Goal: Information Seeking & Learning: Learn about a topic

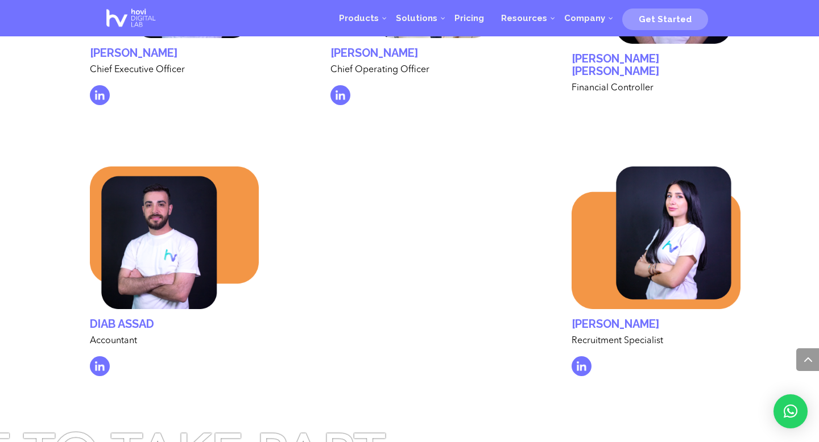
scroll to position [3701, 0]
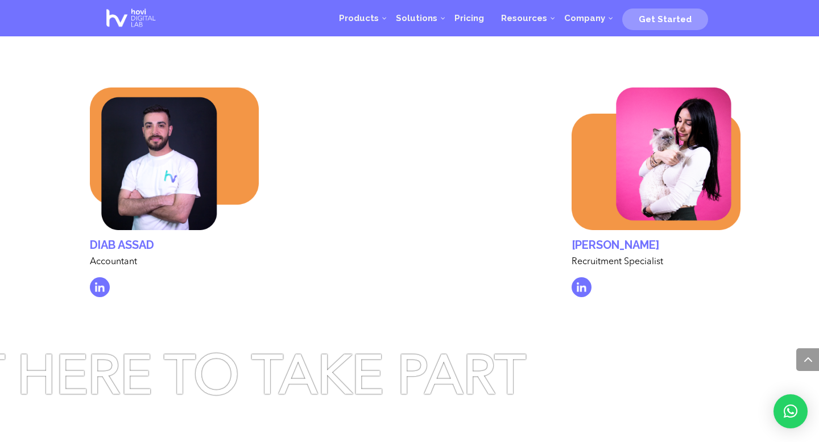
click at [675, 239] on h2 "[PERSON_NAME]" at bounding box center [655, 248] width 169 height 18
copy div "[PERSON_NAME]"
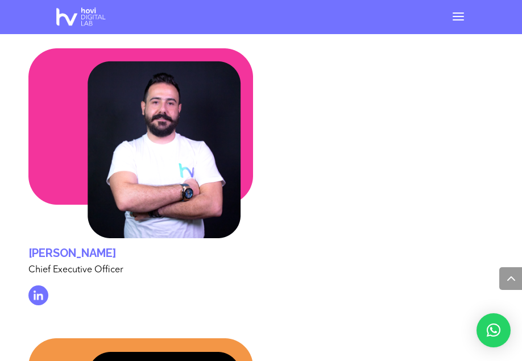
scroll to position [5396, 0]
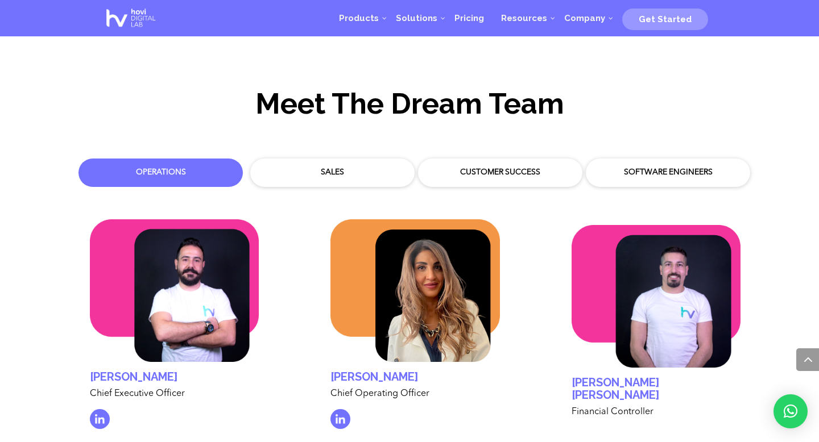
scroll to position [3253, 0]
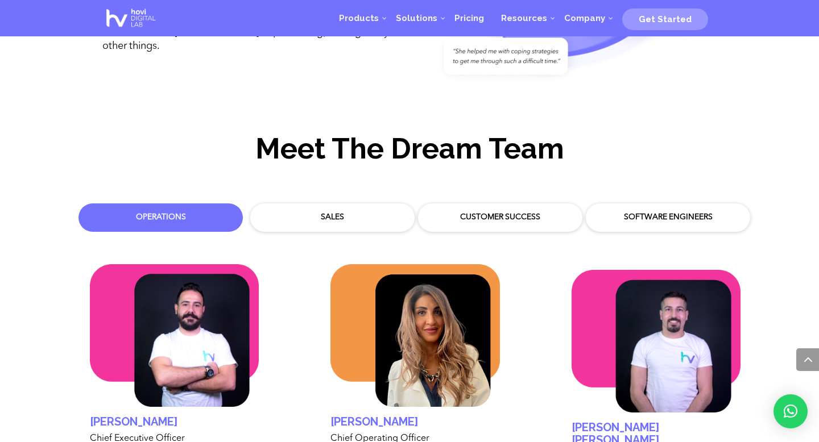
click at [322, 213] on div "Sales" at bounding box center [332, 217] width 153 height 17
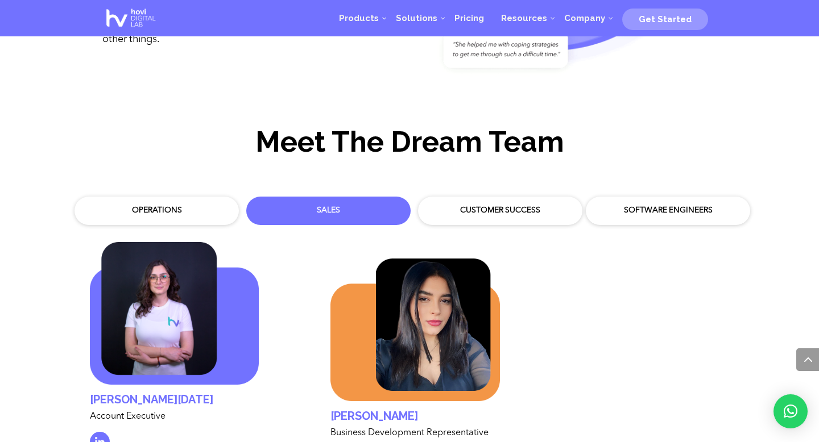
scroll to position [3266, 0]
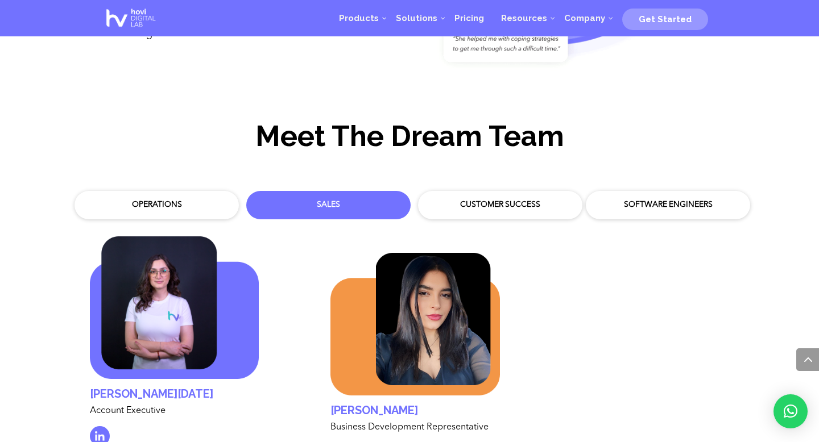
click at [482, 200] on div "Customer Success" at bounding box center [499, 205] width 147 height 11
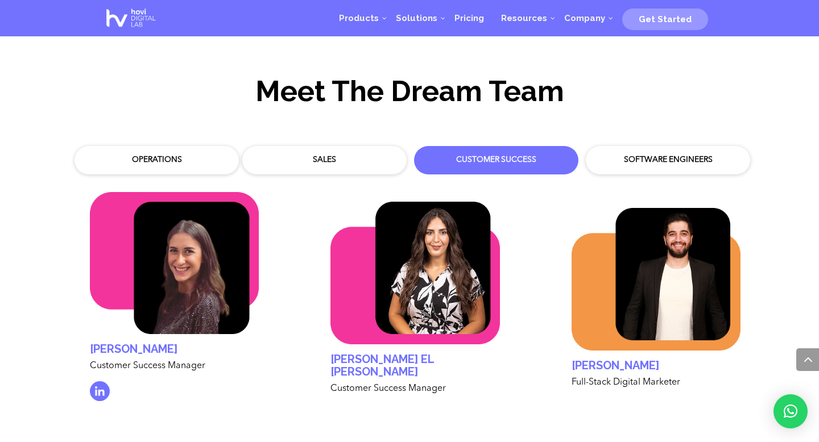
scroll to position [3303, 0]
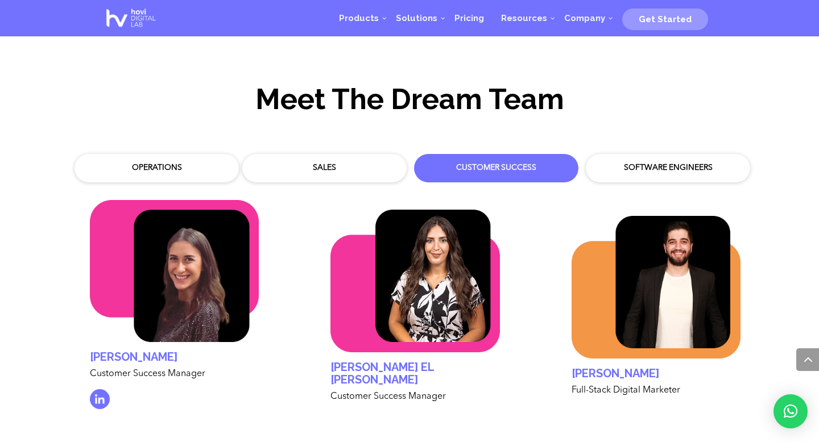
click at [654, 163] on div "Software Engineers" at bounding box center [667, 168] width 147 height 11
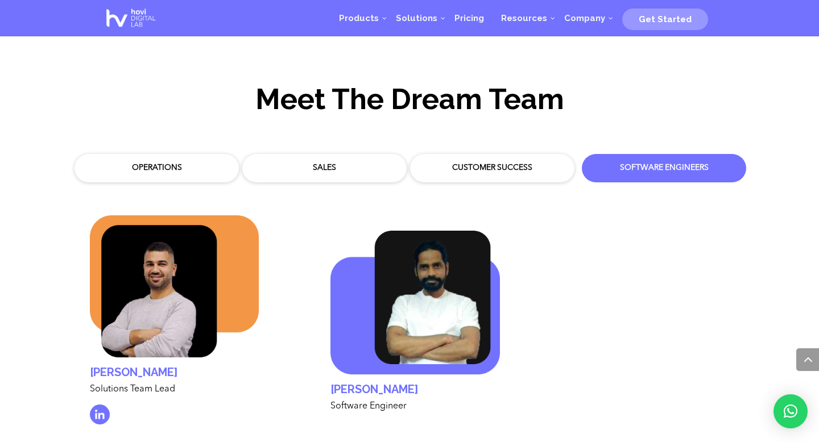
click at [441, 262] on img at bounding box center [414, 303] width 169 height 144
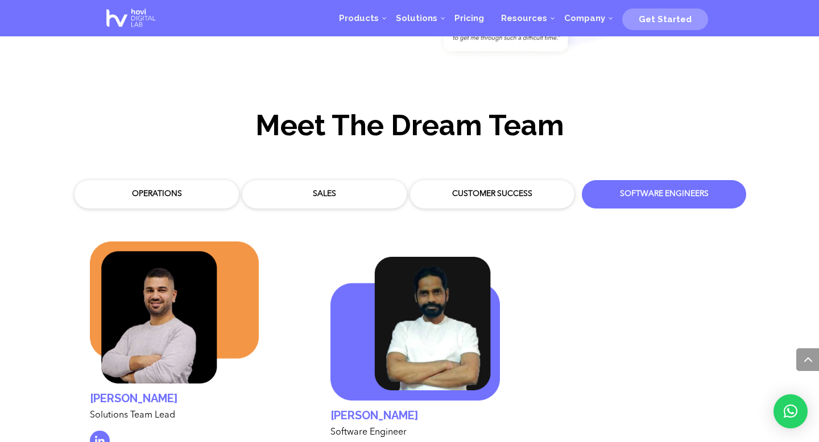
scroll to position [3275, 0]
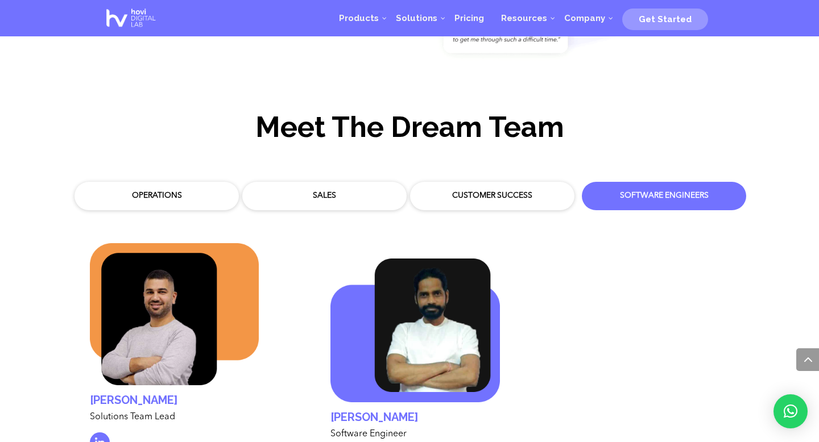
click at [493, 190] on div "Customer Success" at bounding box center [491, 195] width 147 height 11
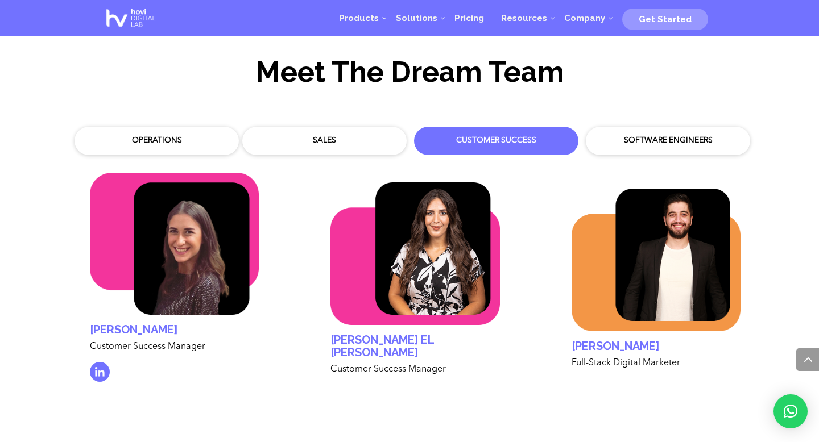
scroll to position [3327, 0]
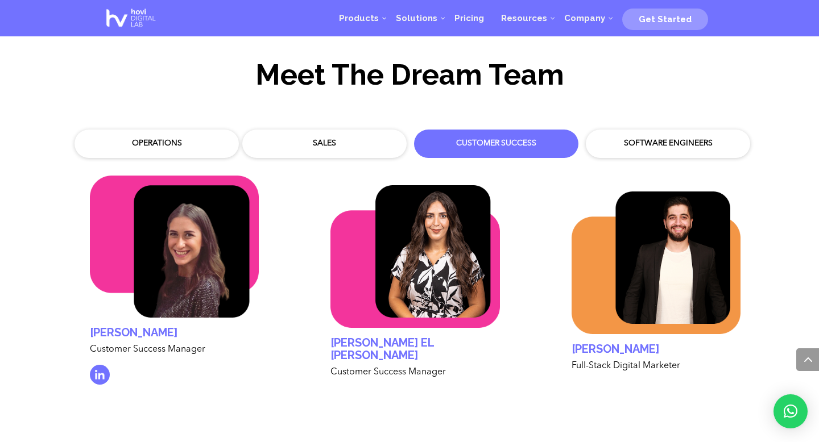
click at [336, 138] on div "Sales" at bounding box center [324, 143] width 147 height 11
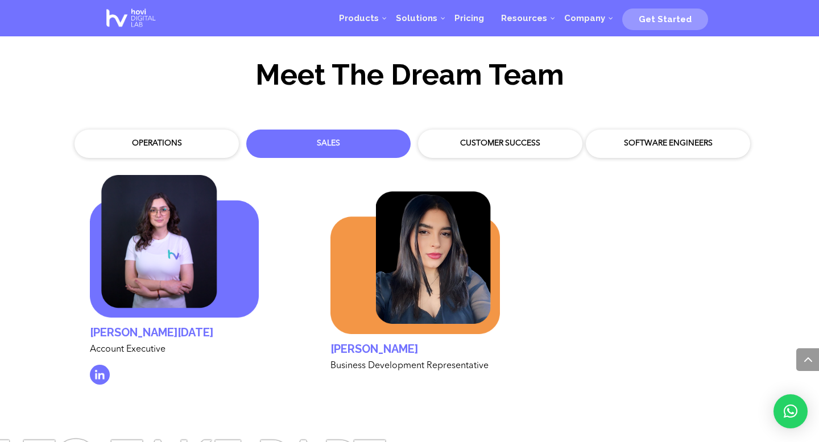
click at [175, 138] on div "Operations" at bounding box center [156, 143] width 147 height 11
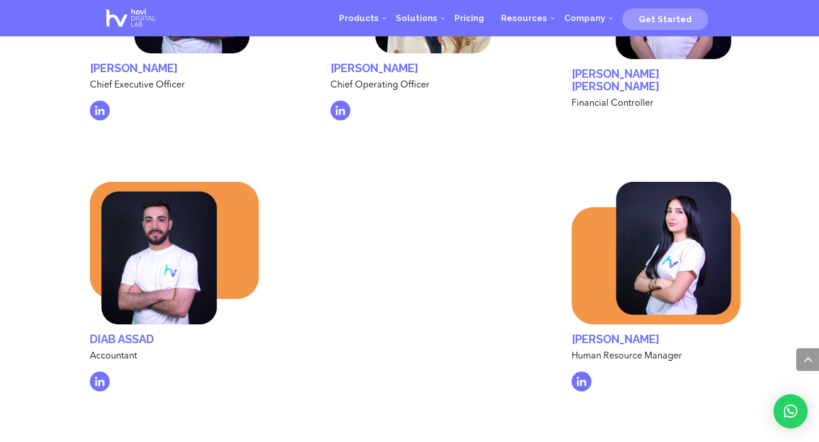
scroll to position [3609, 0]
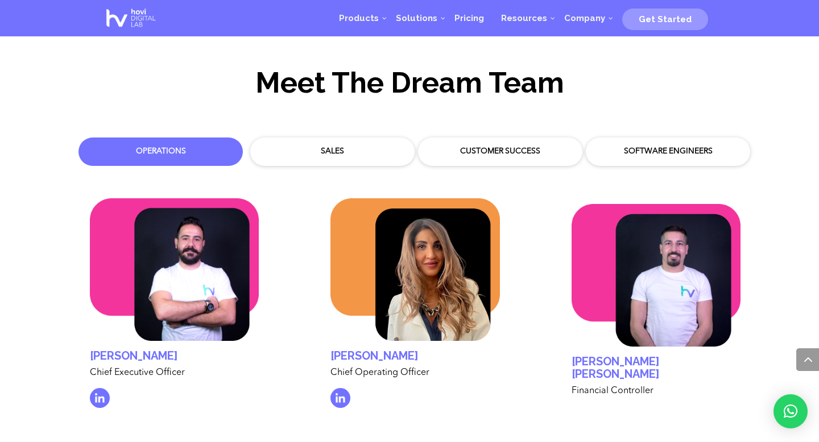
scroll to position [3319, 0]
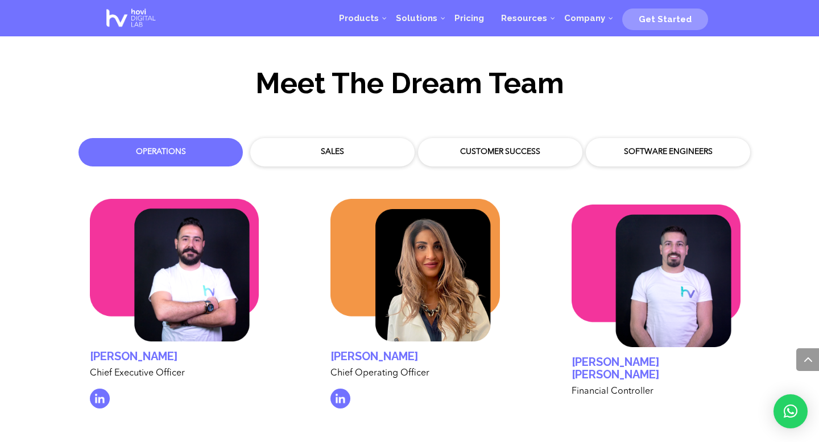
click at [350, 147] on div "Sales" at bounding box center [332, 152] width 147 height 11
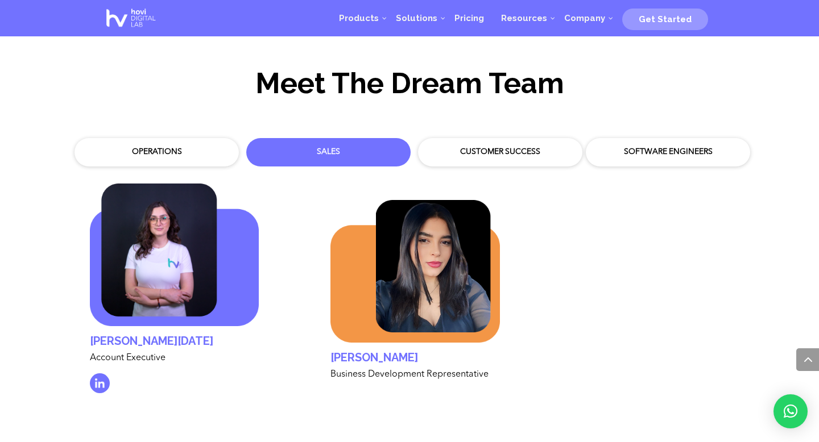
click at [502, 147] on div "Customer Success" at bounding box center [499, 152] width 147 height 11
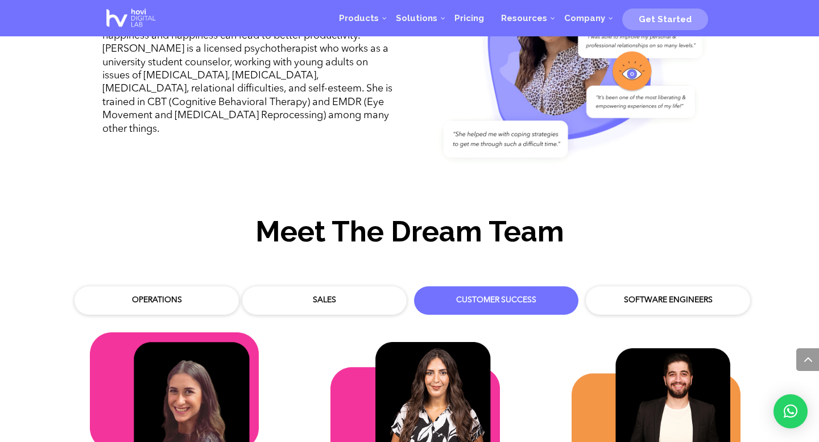
scroll to position [3166, 0]
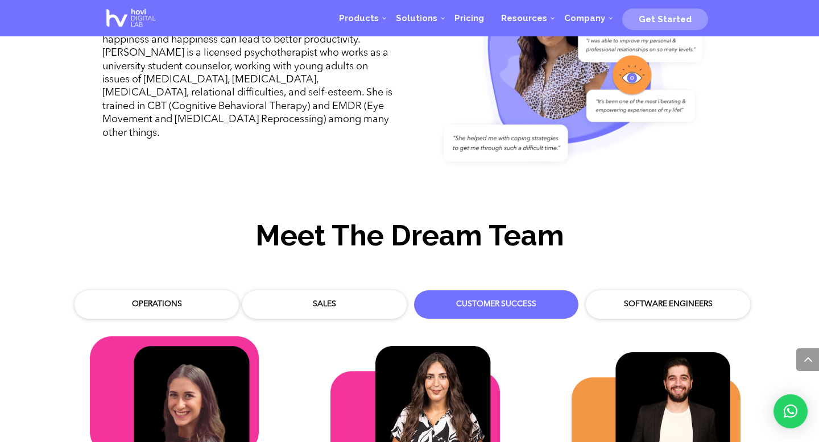
click at [650, 299] on div "Software Engineers" at bounding box center [667, 304] width 147 height 11
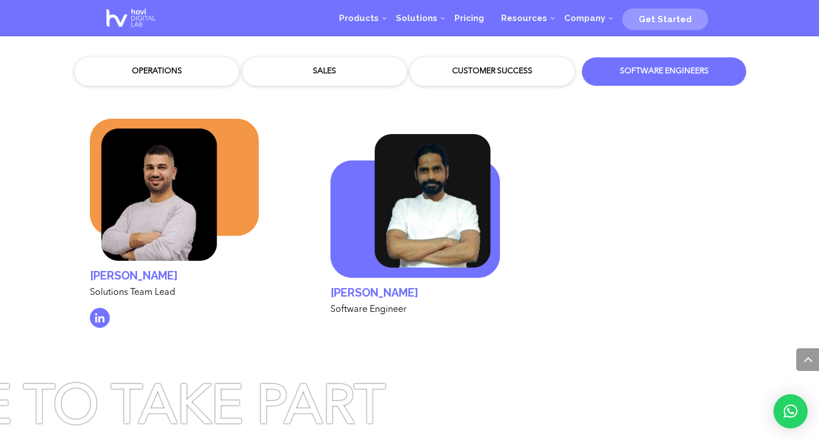
scroll to position [3398, 0]
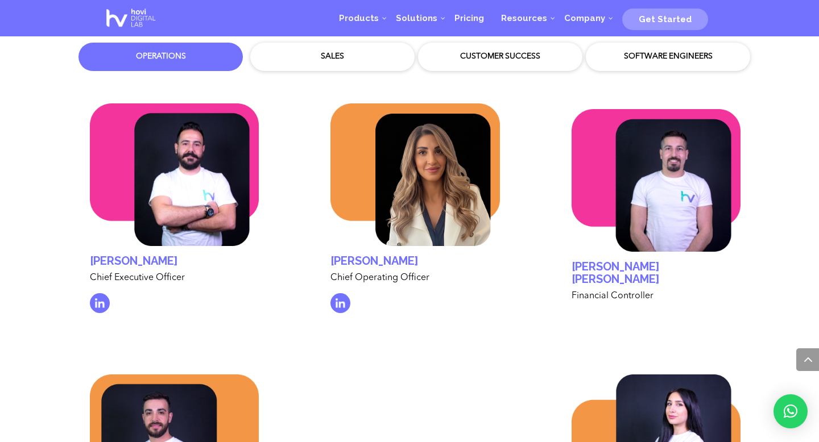
scroll to position [3415, 0]
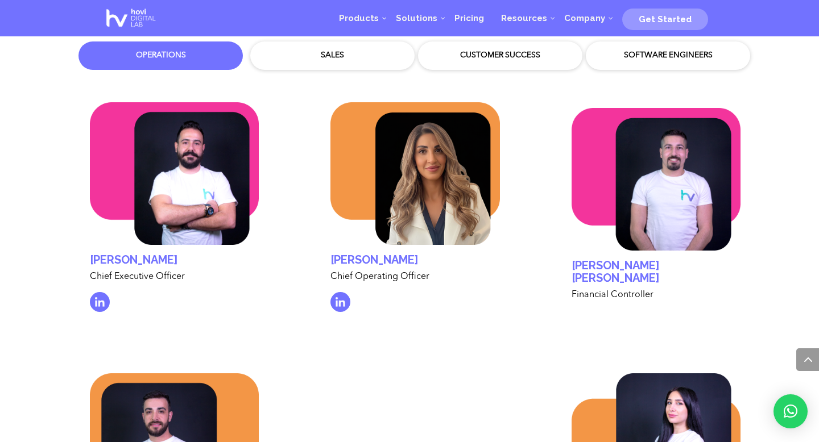
click at [414, 173] on img at bounding box center [414, 173] width 169 height 143
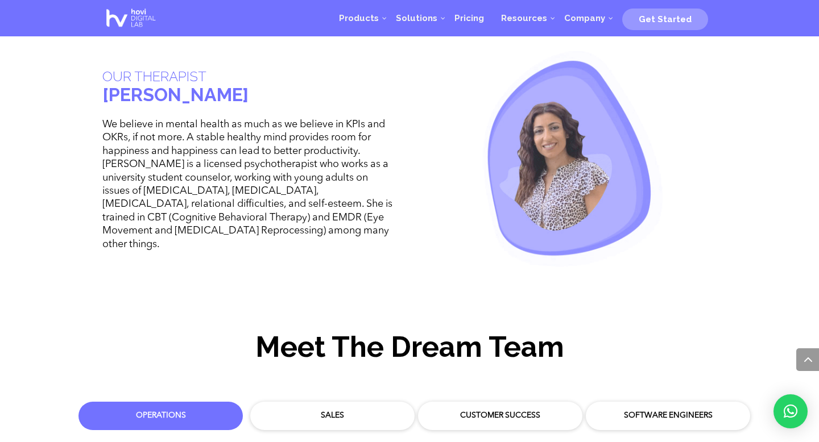
scroll to position [3056, 0]
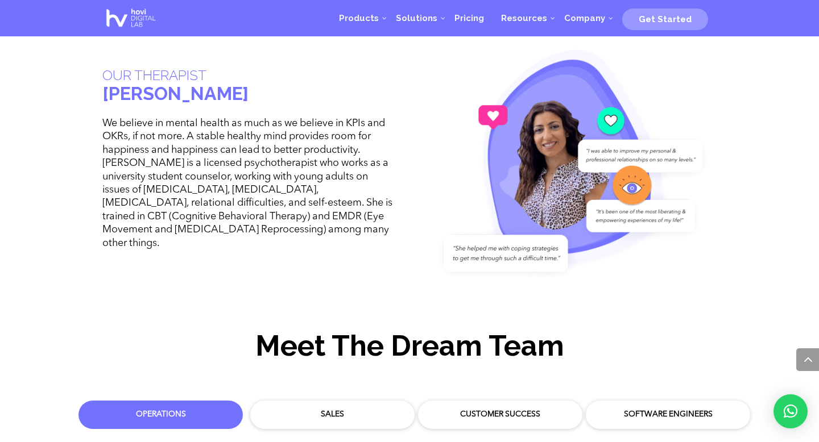
click at [322, 406] on div "Sales" at bounding box center [332, 414] width 153 height 17
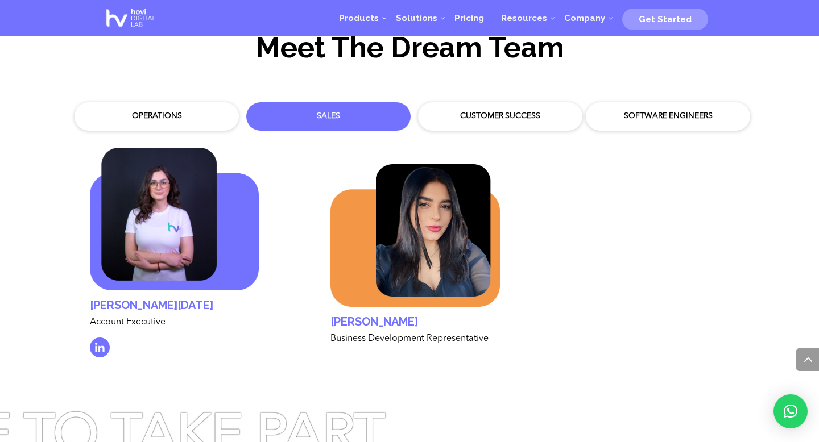
scroll to position [3325, 0]
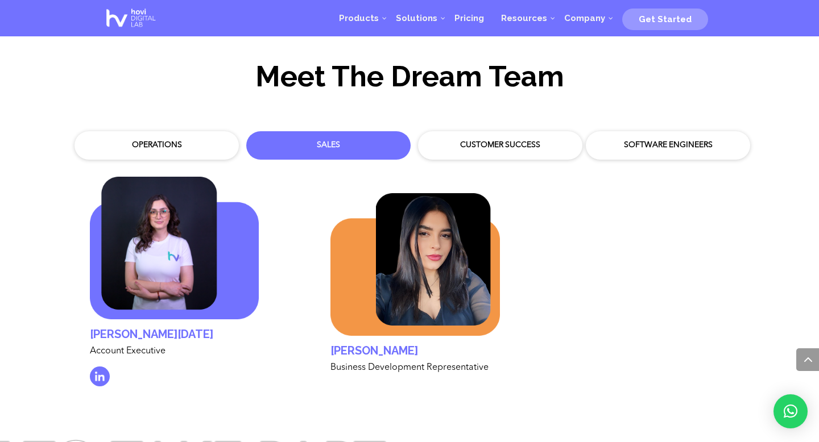
click at [645, 140] on div "Software Engineers" at bounding box center [667, 145] width 147 height 11
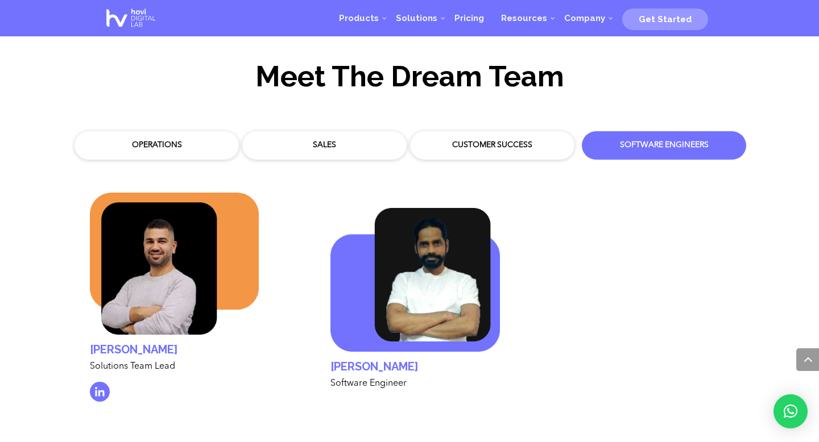
click at [520, 140] on div "Customer Success" at bounding box center [491, 145] width 147 height 11
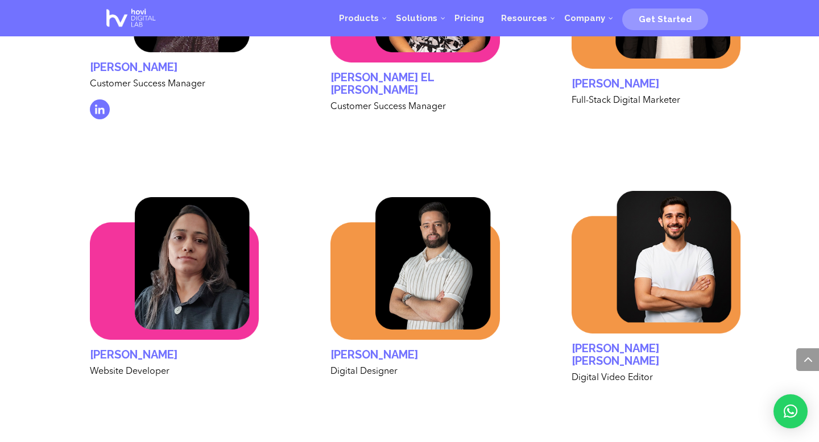
scroll to position [3644, 0]
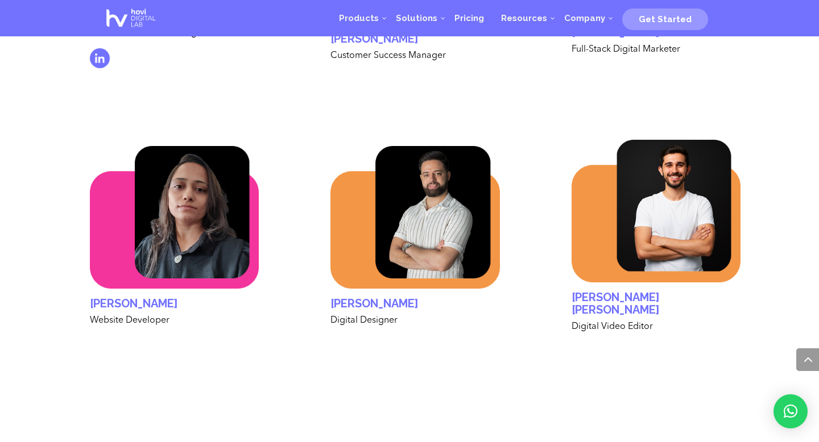
click at [190, 216] on img at bounding box center [174, 217] width 169 height 143
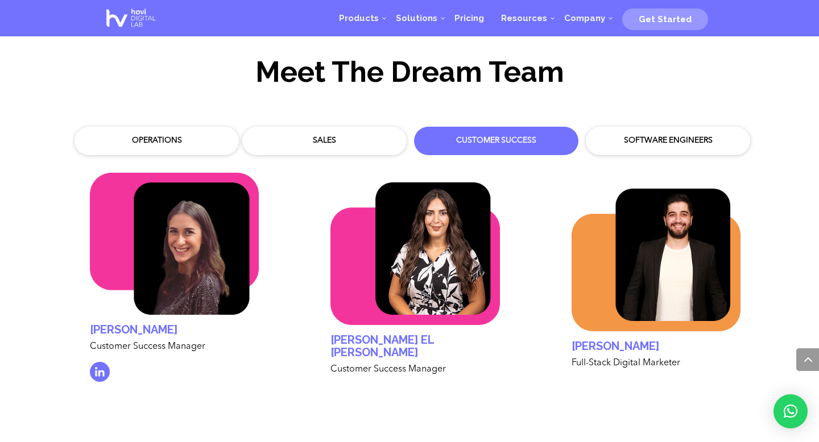
scroll to position [3323, 0]
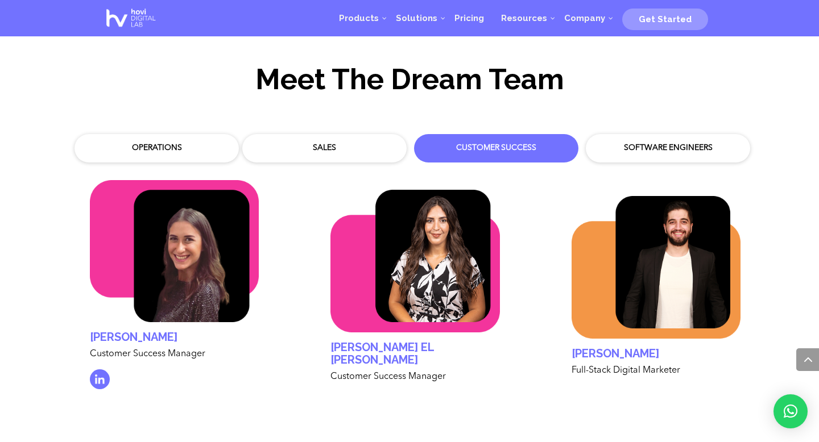
click at [650, 143] on div "Software Engineers" at bounding box center [667, 148] width 147 height 11
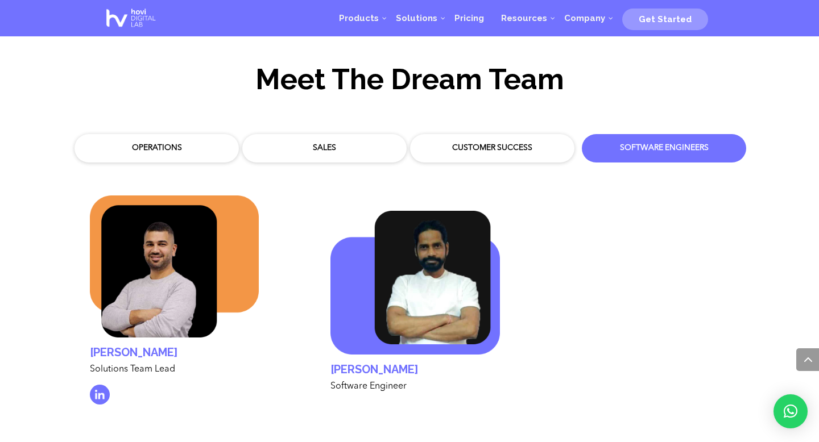
click at [166, 143] on div "Operations" at bounding box center [156, 148] width 147 height 11
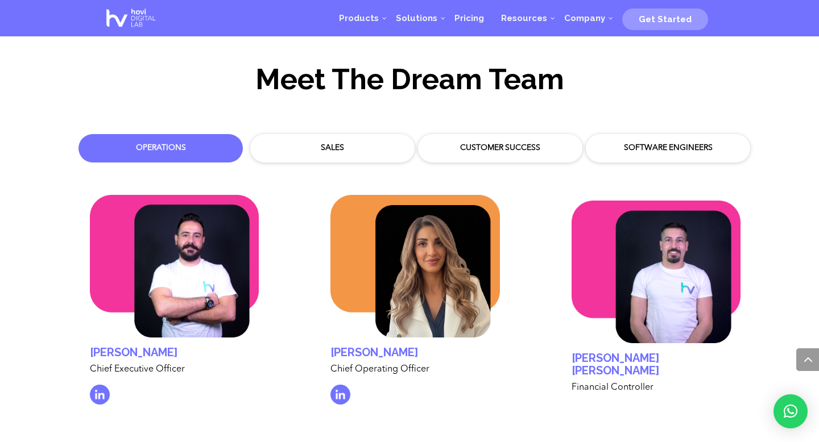
click at [305, 134] on div "Sales" at bounding box center [332, 148] width 164 height 28
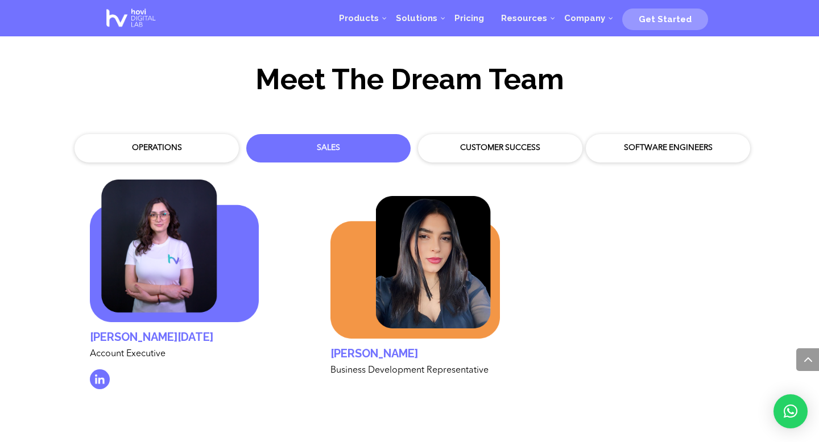
click at [489, 163] on div "Myriam Hoyek Business Development Representative" at bounding box center [414, 291] width 203 height 256
click at [496, 143] on div "Customer Success" at bounding box center [499, 148] width 147 height 11
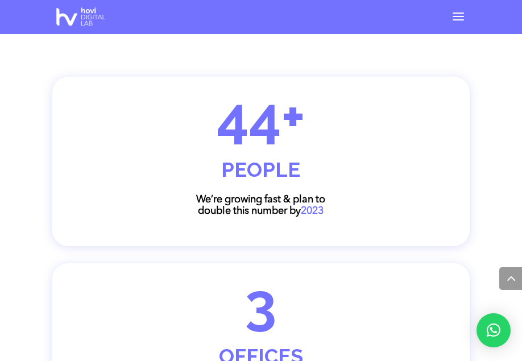
scroll to position [2038, 0]
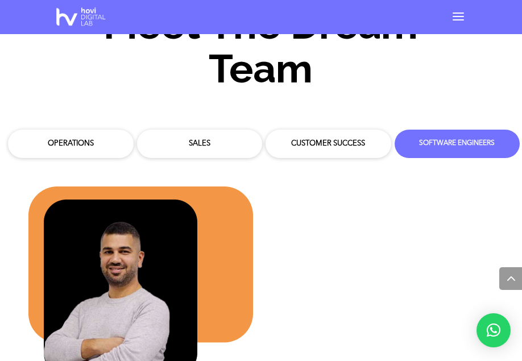
click at [337, 138] on div "Customer Success" at bounding box center [328, 143] width 118 height 11
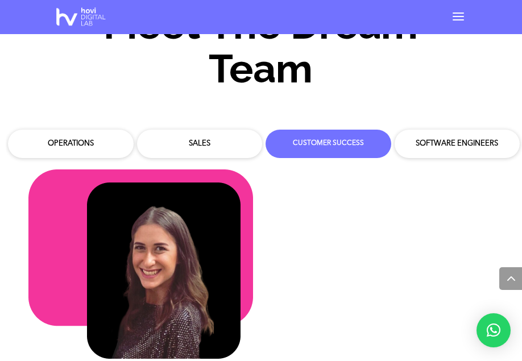
click at [231, 130] on div "Sales" at bounding box center [200, 144] width 126 height 28
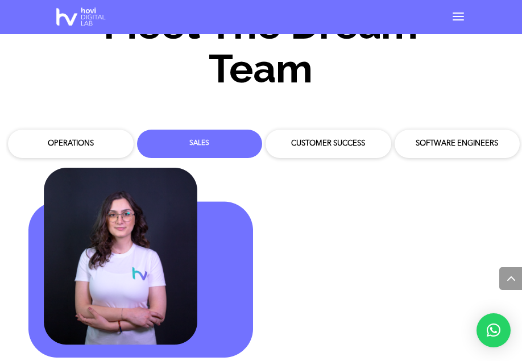
click at [68, 130] on div "Operations" at bounding box center [71, 144] width 126 height 28
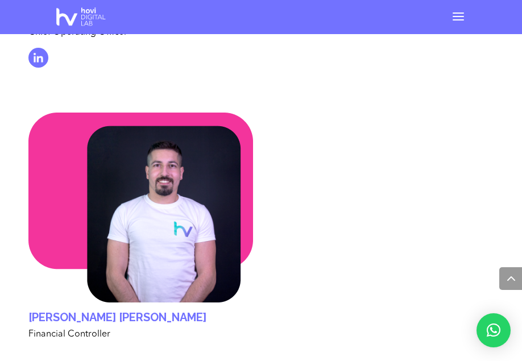
scroll to position [5703, 0]
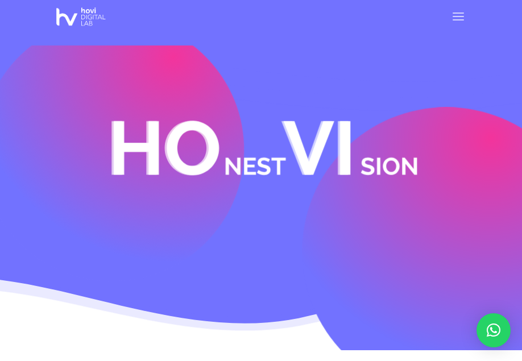
click at [455, 17] on div at bounding box center [457, 17] width 11 height 8
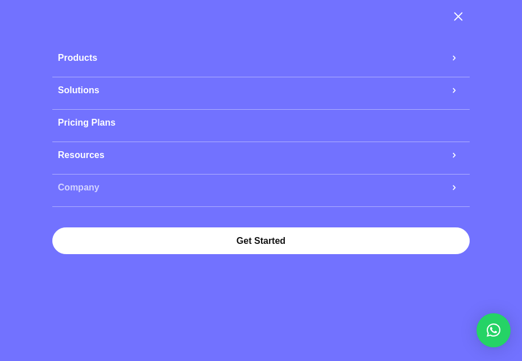
click at [111, 194] on link "Company" at bounding box center [260, 188] width 417 height 26
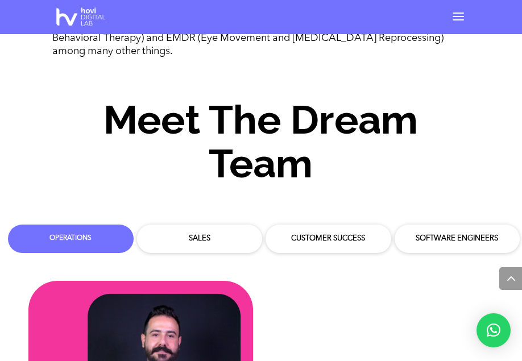
scroll to position [4937, 0]
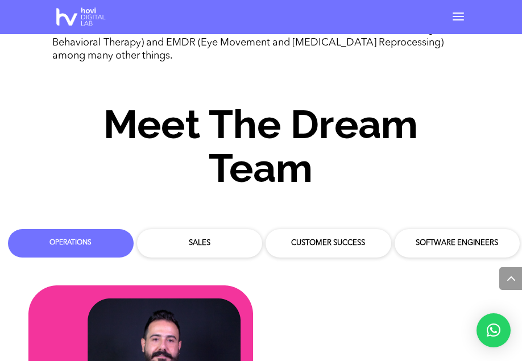
click at [215, 238] on div "Sales" at bounding box center [200, 243] width 118 height 11
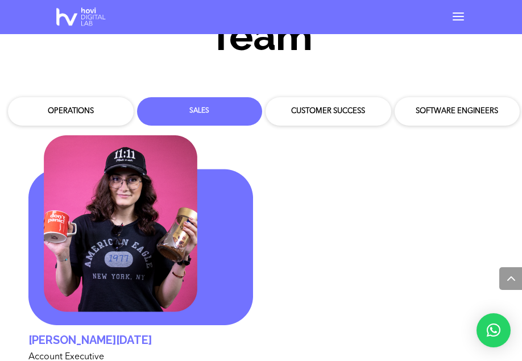
scroll to position [5069, 0]
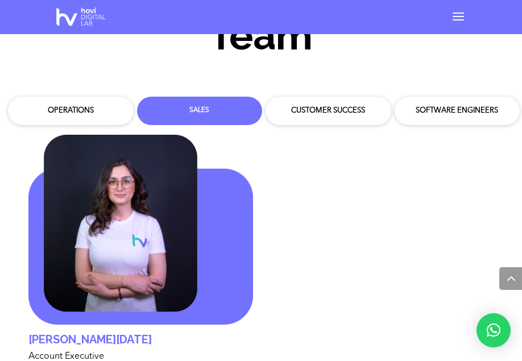
click at [331, 98] on div "Customer Success" at bounding box center [328, 111] width 126 height 28
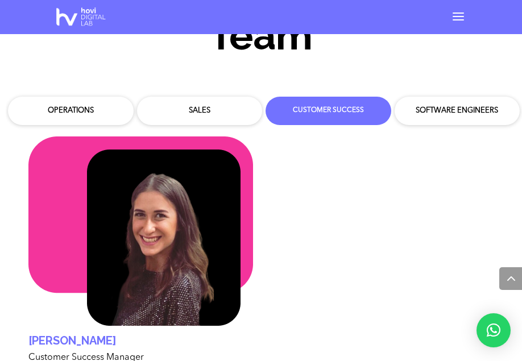
click at [45, 105] on div "Operations" at bounding box center [71, 110] width 118 height 11
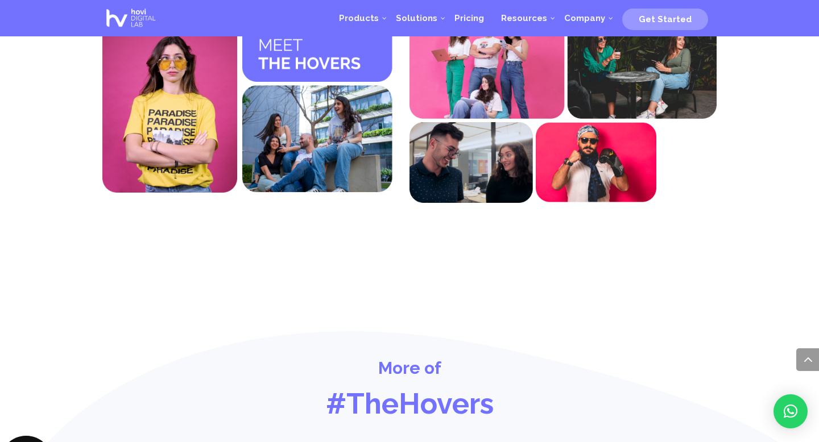
scroll to position [4445, 0]
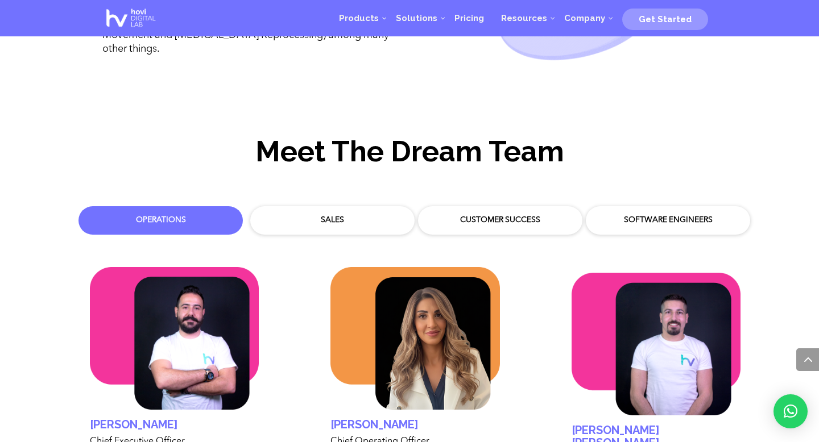
scroll to position [3244, 0]
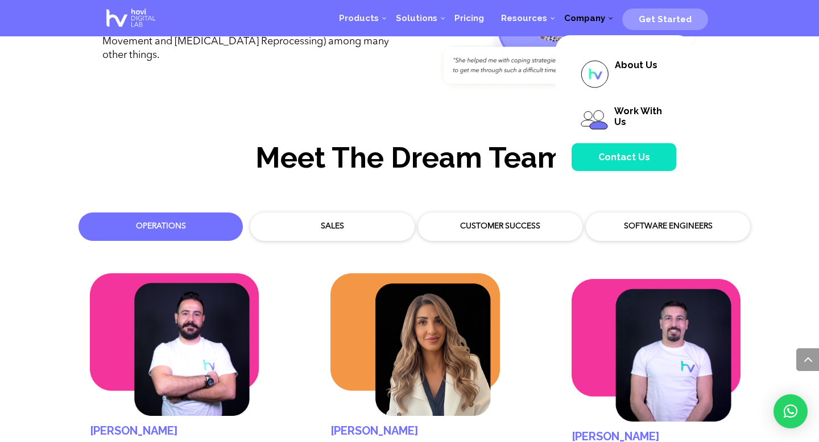
click at [592, 15] on span "Company" at bounding box center [584, 18] width 41 height 10
click at [626, 113] on span "Work With Us" at bounding box center [638, 117] width 48 height 22
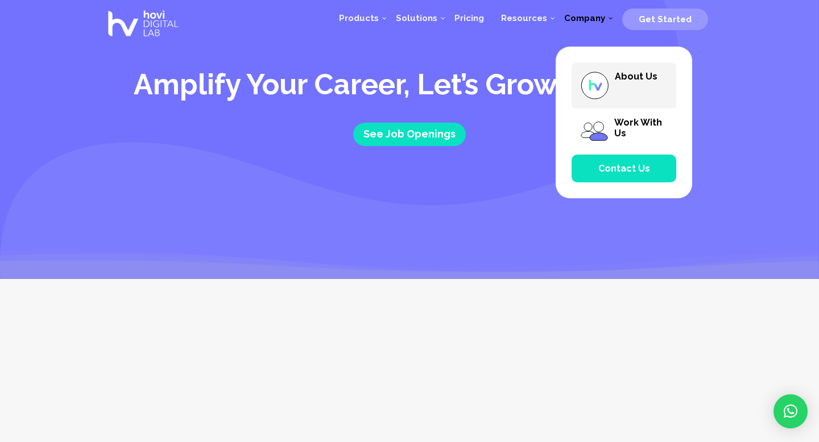
click at [623, 80] on span "About Us" at bounding box center [635, 76] width 43 height 11
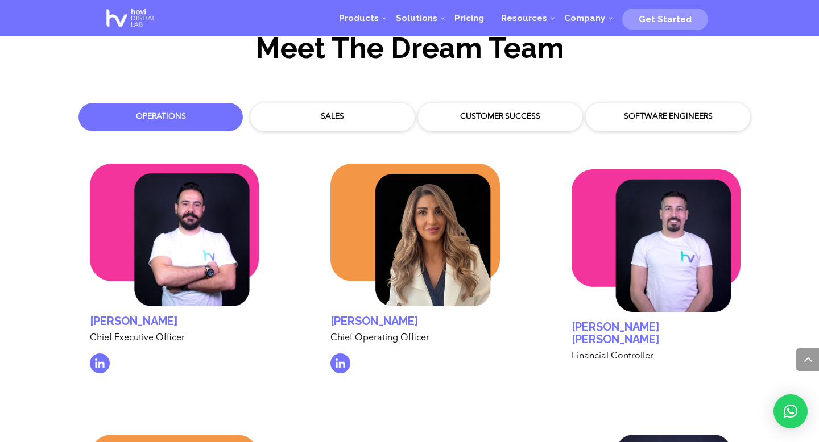
scroll to position [3353, 0]
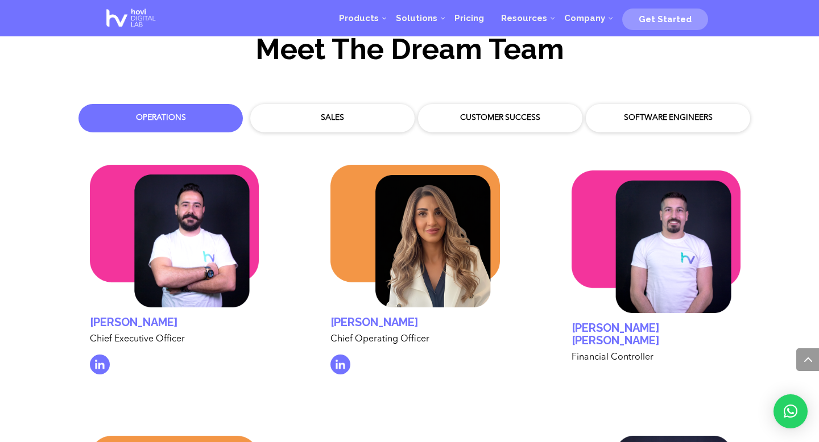
click at [336, 113] on div "Sales" at bounding box center [332, 118] width 147 height 11
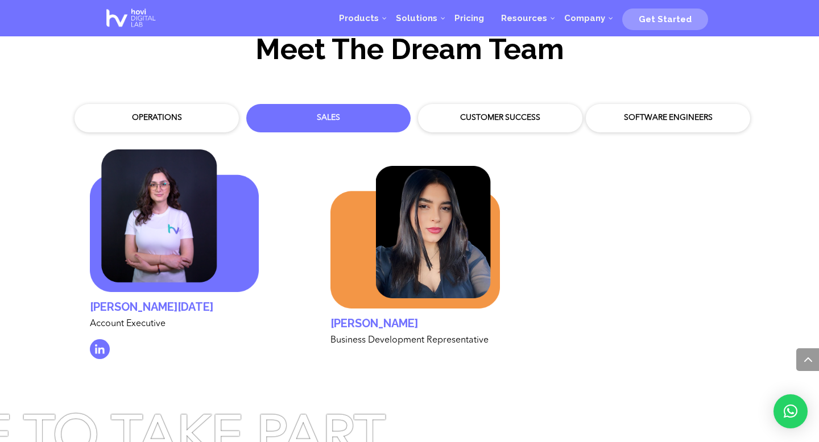
click at [469, 113] on div "Customer Success" at bounding box center [499, 118] width 147 height 11
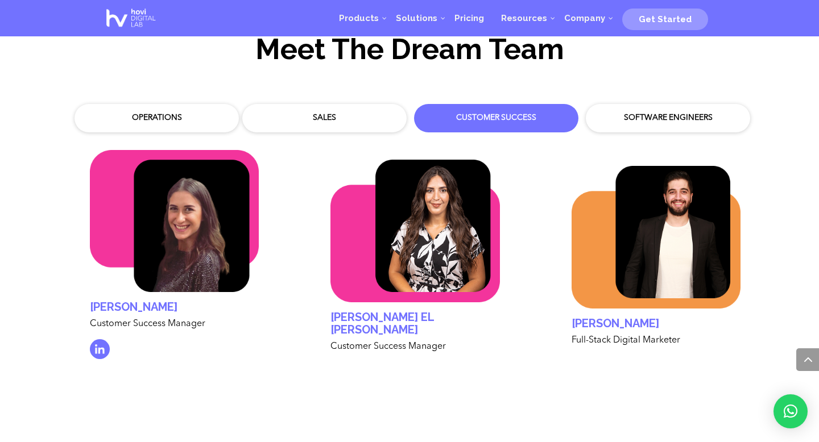
click at [663, 110] on div "Software Engineers" at bounding box center [667, 118] width 153 height 17
